Goal: Information Seeking & Learning: Check status

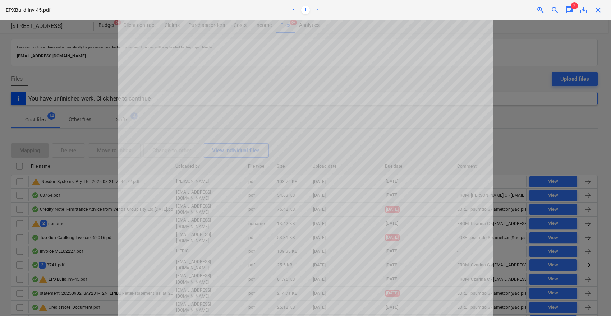
click at [507, 75] on div at bounding box center [305, 168] width 611 height 296
click at [572, 8] on span "2" at bounding box center [574, 5] width 7 height 7
click at [570, 12] on span "chat" at bounding box center [569, 10] width 9 height 9
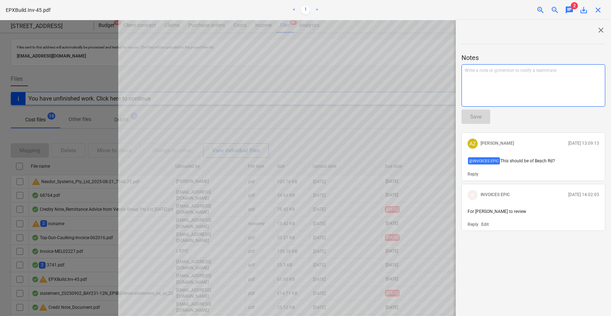
drag, startPoint x: 555, startPoint y: 80, endPoint x: 595, endPoint y: 55, distance: 47.2
click at [555, 80] on div "Write a note or @mention to notify a teammate ﻿" at bounding box center [534, 85] width 144 height 42
click at [597, 29] on span "close" at bounding box center [601, 30] width 9 height 9
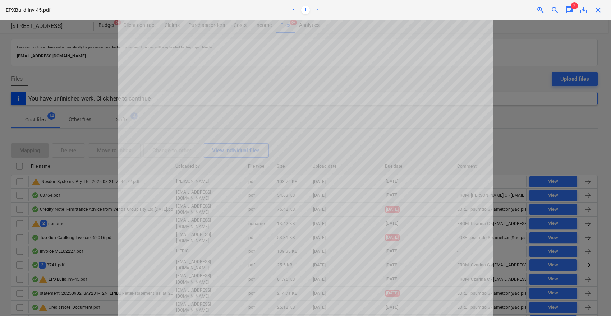
click at [596, 13] on span "close" at bounding box center [598, 10] width 9 height 9
drag, startPoint x: 42, startPoint y: 10, endPoint x: 6, endPoint y: 4, distance: 36.0
click at [6, 4] on div "EPXBuild.Inv-45.pdf < 1 > zoom_in zoom_out chat 2 save_alt close" at bounding box center [305, 10] width 611 height 20
copy p "EPXBuild.Inv-45"
click at [600, 7] on span "close" at bounding box center [598, 10] width 9 height 9
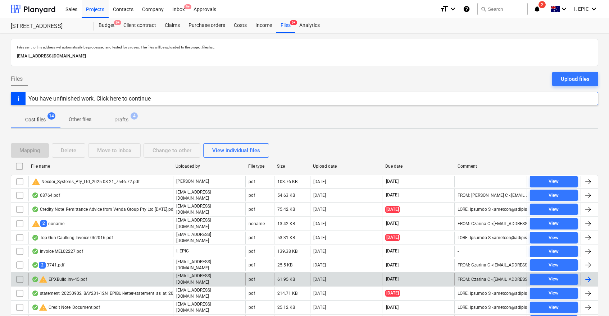
scroll to position [45, 0]
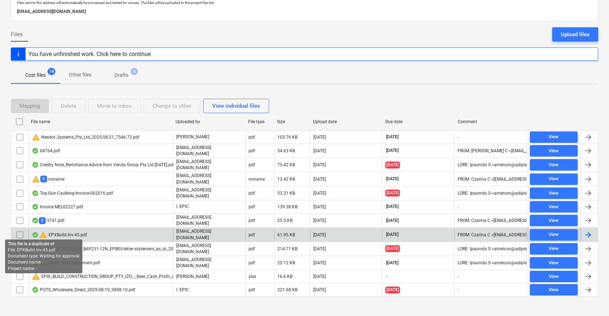
click at [44, 231] on span "warning" at bounding box center [43, 235] width 9 height 9
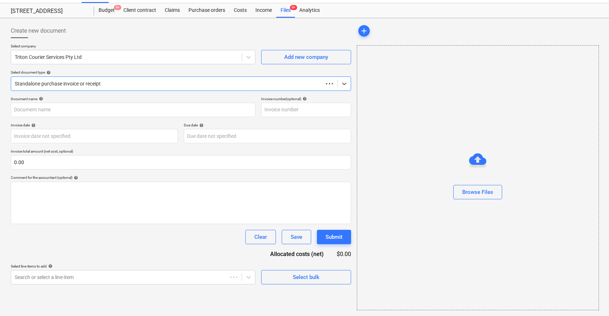
scroll to position [15, 0]
type input "EPIX276-45"
type input "31 Aug 2025"
type input "14 Sep 2025"
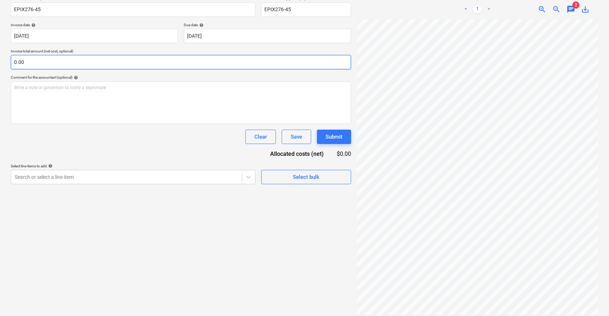
scroll to position [0, 0]
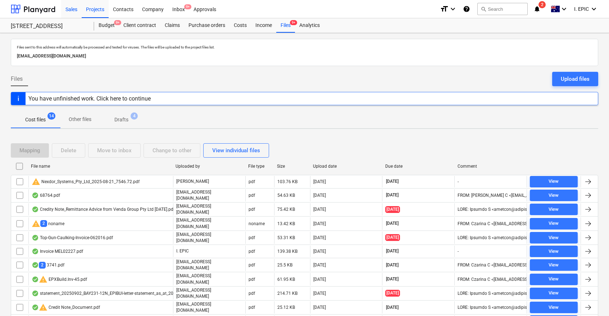
scroll to position [45, 0]
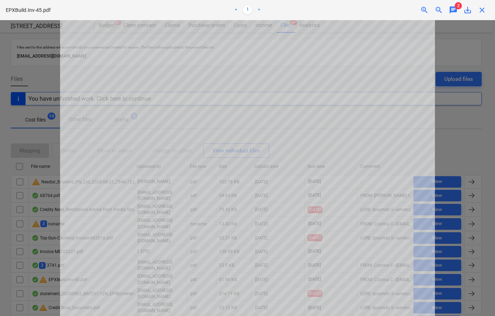
click at [481, 9] on span "close" at bounding box center [481, 10] width 9 height 9
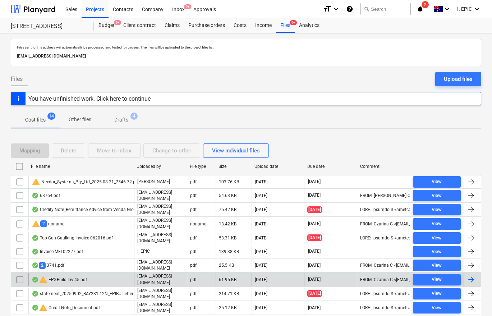
click at [470, 275] on div at bounding box center [471, 279] width 9 height 9
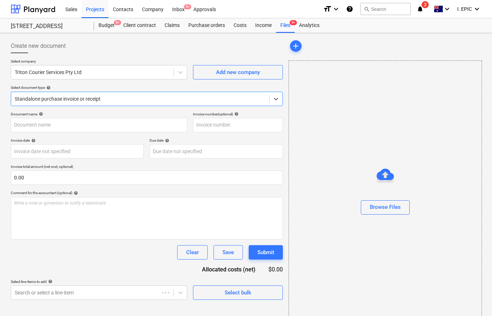
type input "EPIX276-45"
type input "31 Aug 2025"
type input "14 Sep 2025"
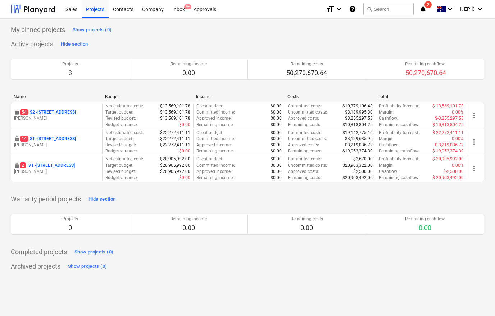
click at [279, 37] on div "My pinned projects Show projects (0) Active projects Hide section Projects 3 Re…" at bounding box center [247, 148] width 473 height 248
click at [376, 6] on button "search Search" at bounding box center [388, 9] width 50 height 12
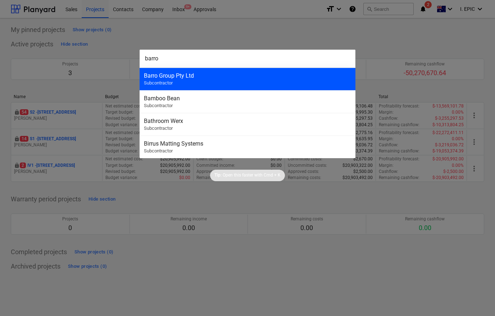
type input "barro"
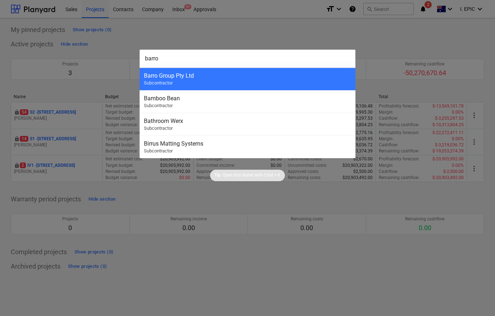
click at [226, 84] on div "Barro Group Pty Ltd Subcontractor" at bounding box center [247, 79] width 216 height 23
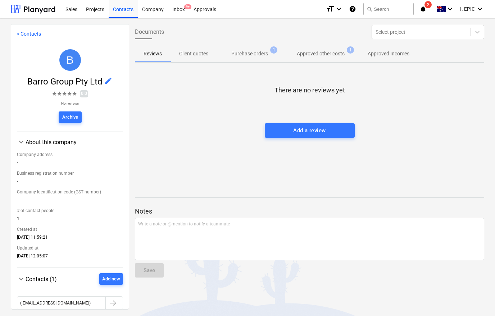
click at [198, 116] on div at bounding box center [309, 116] width 349 height 14
click at [242, 56] on p "Purchase orders" at bounding box center [249, 54] width 37 height 8
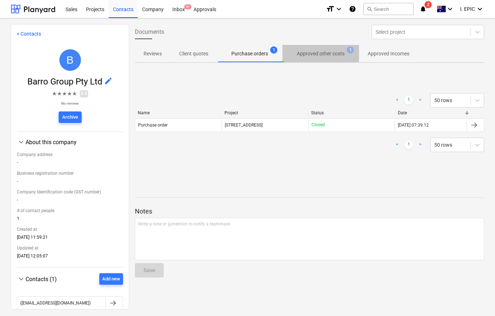
click at [337, 51] on p "Approved other costs" at bounding box center [321, 54] width 48 height 8
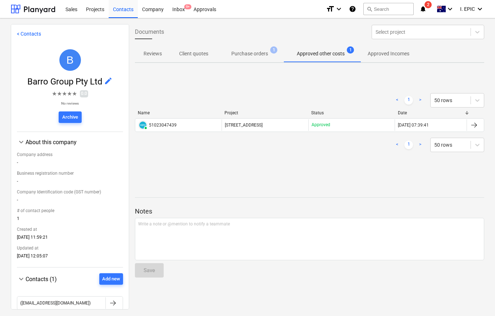
click at [280, 89] on div "< 1 > 50 rows Name Project Status Date PAID 51023047439 [STREET_ADDRESS][GEOGRA…" at bounding box center [309, 122] width 349 height 76
click at [390, 50] on p "Approved Incomes" at bounding box center [388, 54] width 42 height 8
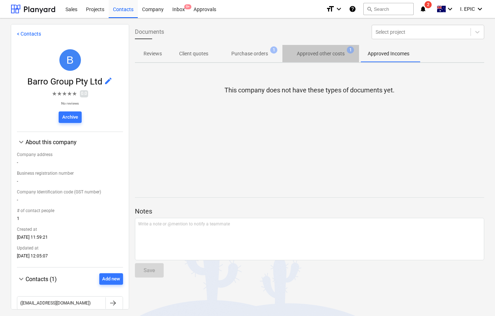
drag, startPoint x: 321, startPoint y: 55, endPoint x: 317, endPoint y: 59, distance: 5.1
click at [321, 55] on p "Approved other costs" at bounding box center [321, 54] width 48 height 8
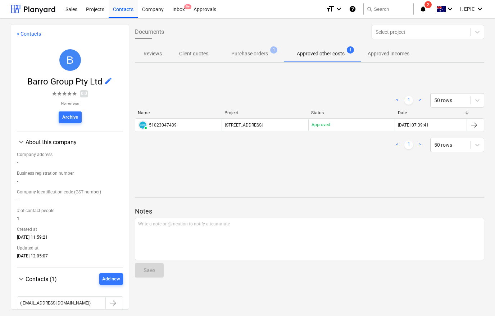
drag, startPoint x: 255, startPoint y: 60, endPoint x: 244, endPoint y: 61, distance: 11.2
click at [255, 60] on span "Purchase orders 1" at bounding box center [249, 53] width 65 height 13
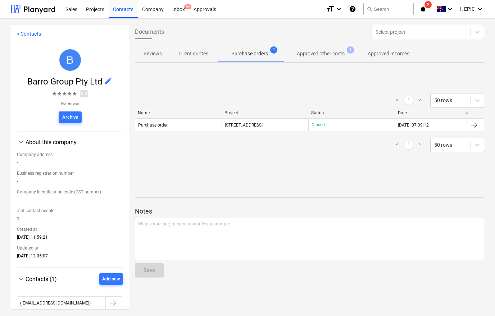
click at [196, 60] on button "Client quotes" at bounding box center [193, 53] width 46 height 17
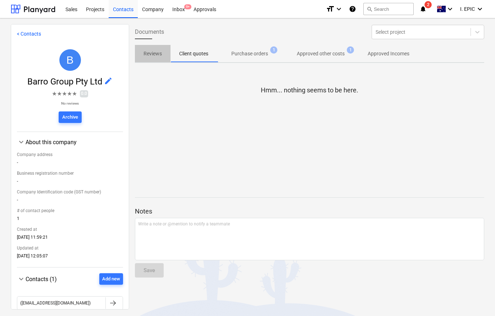
click at [144, 56] on p "Reviews" at bounding box center [152, 54] width 18 height 8
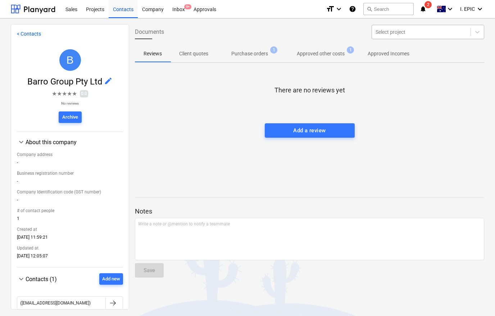
click at [427, 33] on div at bounding box center [420, 31] width 91 height 7
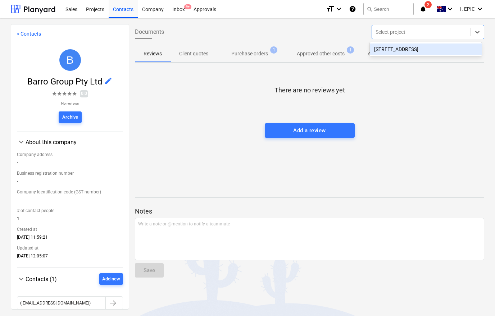
click at [411, 52] on div "[STREET_ADDRESS]" at bounding box center [426, 49] width 112 height 12
drag, startPoint x: 405, startPoint y: 96, endPoint x: 411, endPoint y: 72, distance: 24.8
click at [405, 96] on div at bounding box center [309, 102] width 349 height 14
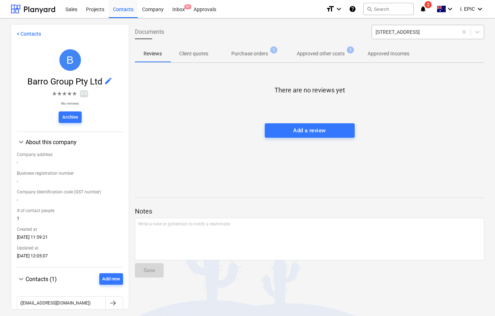
click at [417, 29] on div at bounding box center [414, 31] width 78 height 7
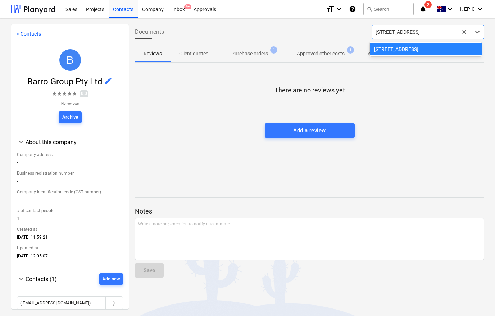
click at [420, 88] on div "There are no reviews yet Add a review" at bounding box center [309, 123] width 349 height 108
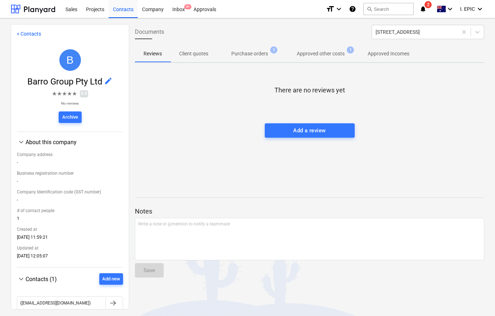
drag, startPoint x: 417, startPoint y: 116, endPoint x: 416, endPoint y: 121, distance: 5.1
click at [417, 116] on div at bounding box center [309, 116] width 349 height 14
click at [416, 121] on div at bounding box center [309, 116] width 349 height 14
click at [32, 33] on link "< Contacts" at bounding box center [29, 34] width 24 height 6
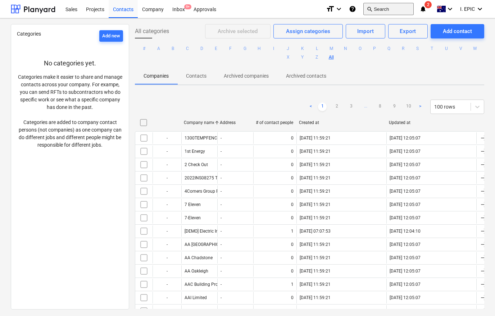
click at [379, 11] on button "search Search" at bounding box center [388, 9] width 50 height 12
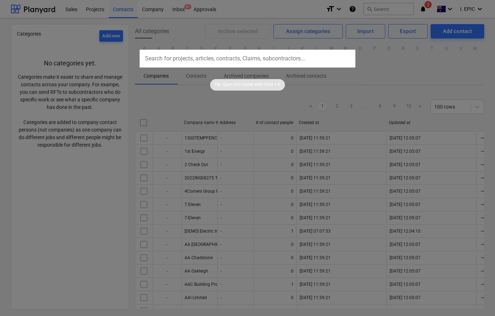
click at [261, 62] on input "text" at bounding box center [247, 59] width 216 height 18
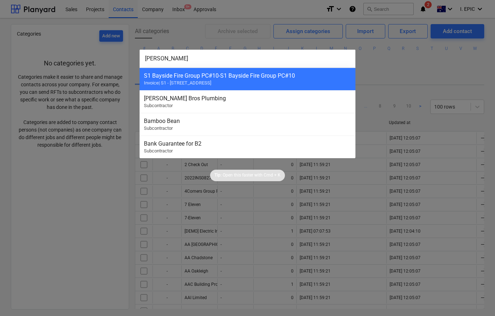
type input "barro"
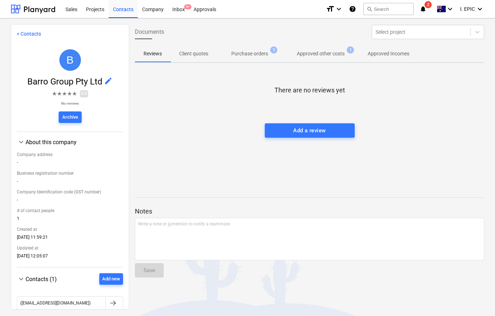
click at [318, 51] on p "Approved other costs" at bounding box center [321, 54] width 48 height 8
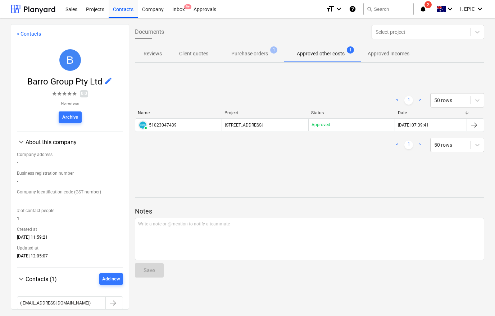
click at [196, 127] on div "PAID 51023047439" at bounding box center [178, 125] width 86 height 12
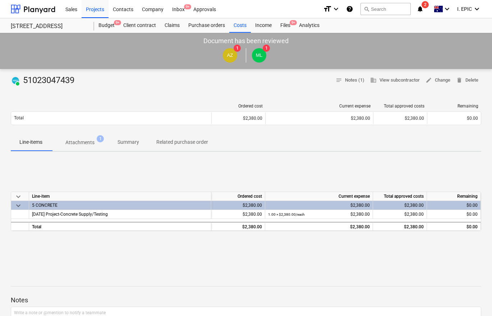
click at [41, 97] on div "PAID 51023047439 notes Notes (1) business View subcontractor edit Change delete…" at bounding box center [246, 266] width 492 height 394
click at [385, 81] on span "business View subcontractor" at bounding box center [395, 80] width 50 height 8
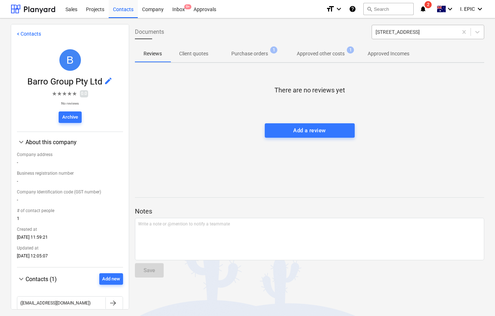
click at [424, 34] on div at bounding box center [414, 31] width 78 height 7
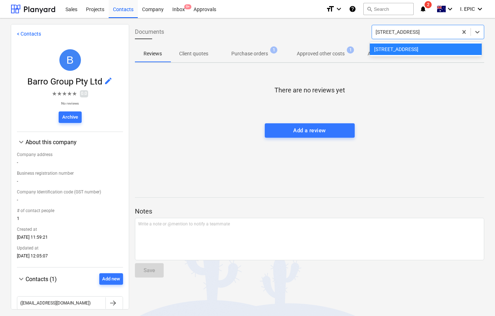
click at [420, 77] on div "There are no reviews yet Add a review" at bounding box center [309, 123] width 349 height 108
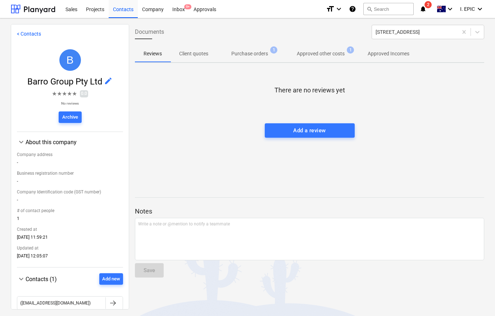
drag, startPoint x: 422, startPoint y: 100, endPoint x: 344, endPoint y: 71, distance: 82.9
click at [422, 100] on div at bounding box center [309, 102] width 349 height 14
click at [324, 55] on p "Approved other costs" at bounding box center [321, 54] width 48 height 8
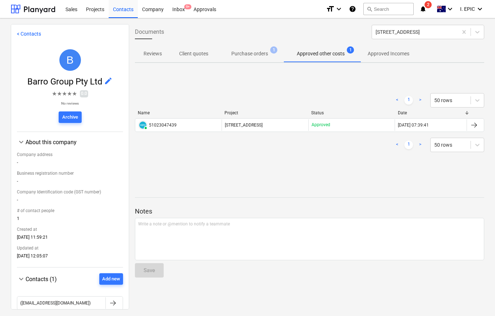
click at [260, 56] on p "Purchase orders" at bounding box center [249, 54] width 37 height 8
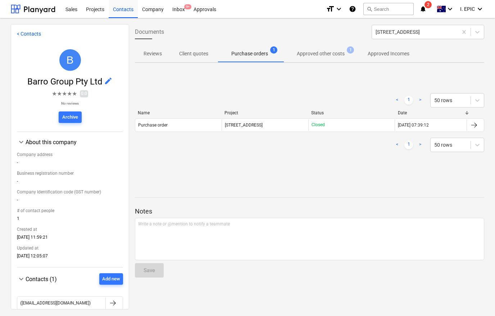
click at [332, 56] on p "Approved other costs" at bounding box center [321, 54] width 48 height 8
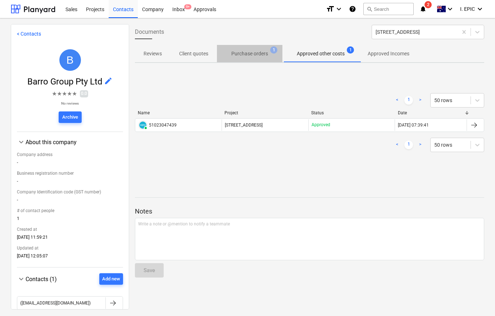
click at [258, 54] on p "Purchase orders" at bounding box center [249, 54] width 37 height 8
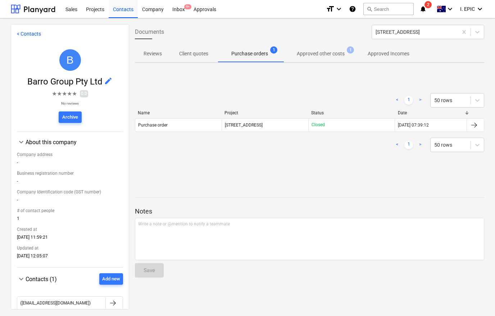
click at [320, 56] on p "Approved other costs" at bounding box center [321, 54] width 48 height 8
